Goal: Information Seeking & Learning: Learn about a topic

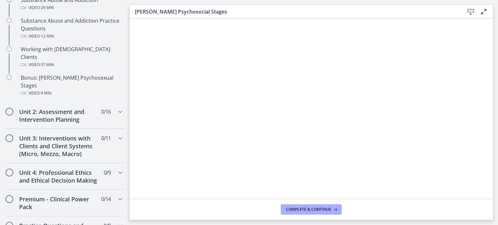
scroll to position [452, 0]
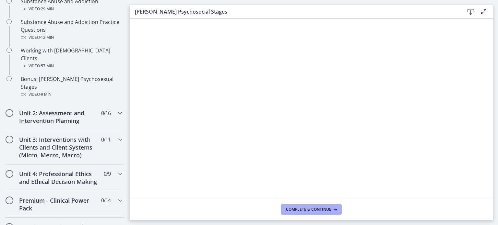
click at [116, 109] on icon "Chapters" at bounding box center [120, 113] width 8 height 8
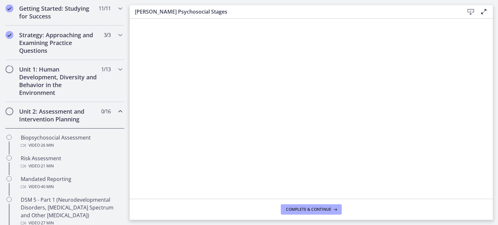
click at [116, 112] on icon "Chapters" at bounding box center [120, 112] width 8 height 8
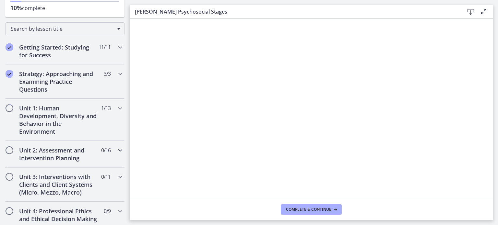
scroll to position [85, 0]
click at [116, 107] on icon "Chapters" at bounding box center [120, 109] width 8 height 8
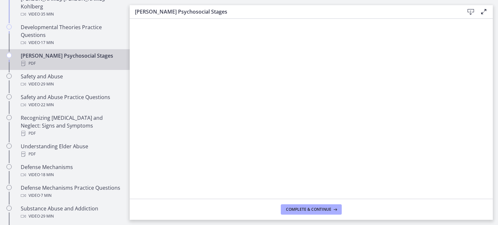
scroll to position [247, 0]
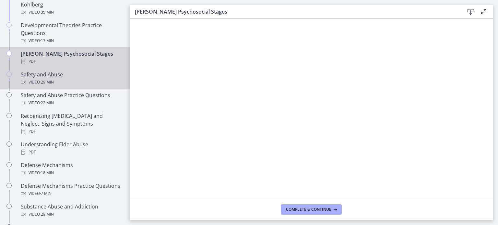
click at [91, 78] on div "Video · 29 min" at bounding box center [71, 82] width 101 height 8
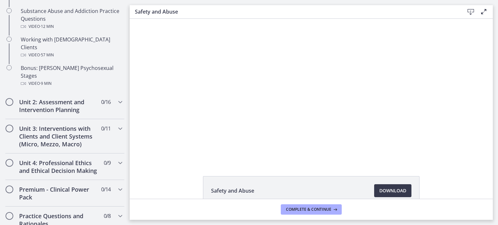
scroll to position [463, 0]
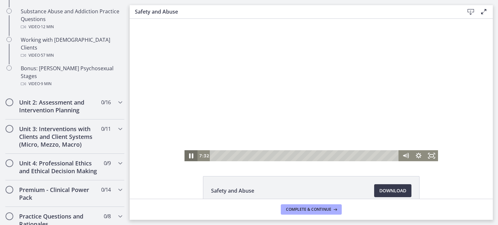
click at [189, 157] on icon "Pause" at bounding box center [191, 156] width 16 height 13
click at [190, 155] on icon "Play Video" at bounding box center [191, 156] width 3 height 5
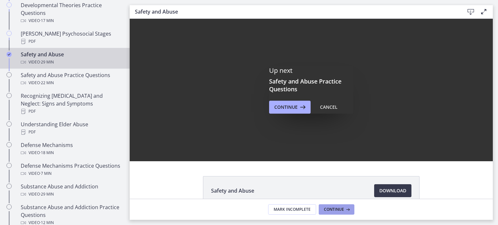
scroll to position [0, 0]
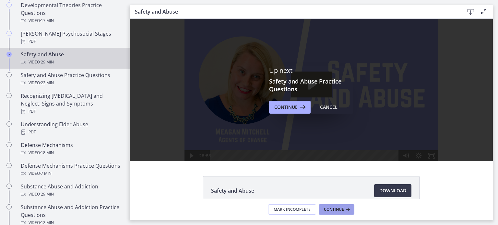
click at [333, 212] on button "Continue" at bounding box center [337, 210] width 36 height 10
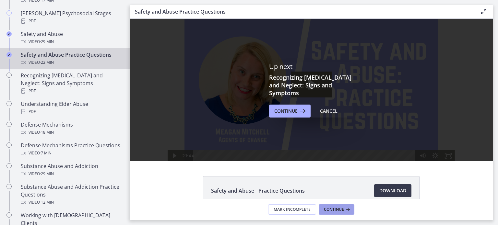
click at [342, 209] on span "Continue" at bounding box center [334, 209] width 20 height 5
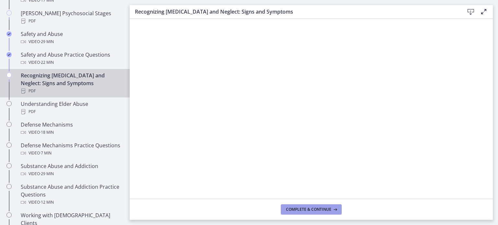
click at [308, 209] on span "Complete & continue" at bounding box center [308, 209] width 45 height 5
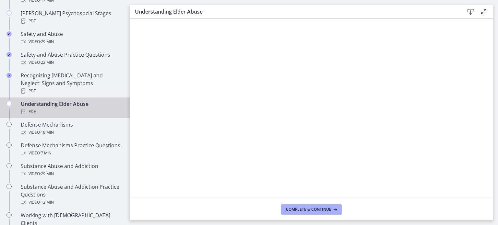
click at [57, 100] on div "Understanding Elder Abuse PDF" at bounding box center [71, 108] width 101 height 16
click at [323, 210] on span "Complete & continue" at bounding box center [308, 209] width 45 height 5
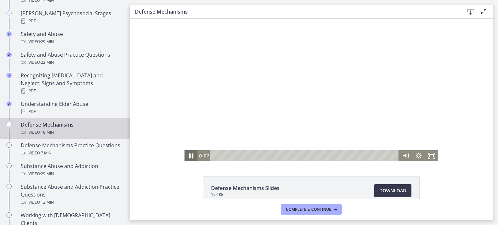
click at [192, 158] on icon "Pause" at bounding box center [191, 156] width 16 height 13
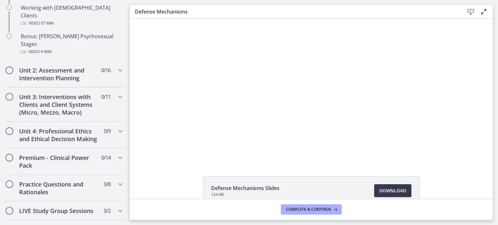
scroll to position [287, 0]
